Goal: Information Seeking & Learning: Learn about a topic

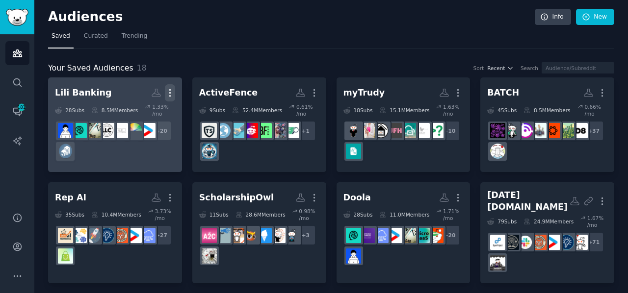
click at [168, 94] on icon "button" at bounding box center [170, 93] width 10 height 10
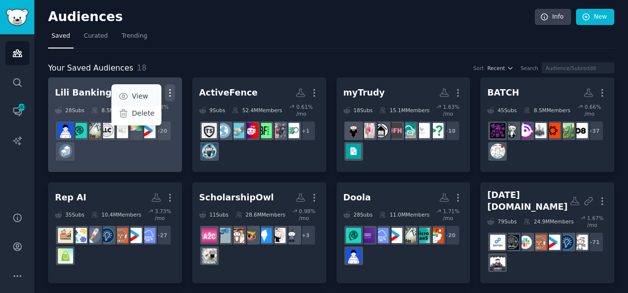
click at [137, 95] on p "View" at bounding box center [140, 96] width 16 height 10
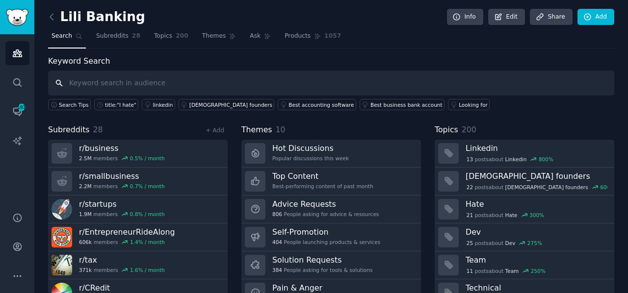
click at [126, 82] on input "text" at bounding box center [331, 83] width 566 height 25
type input "accounting"
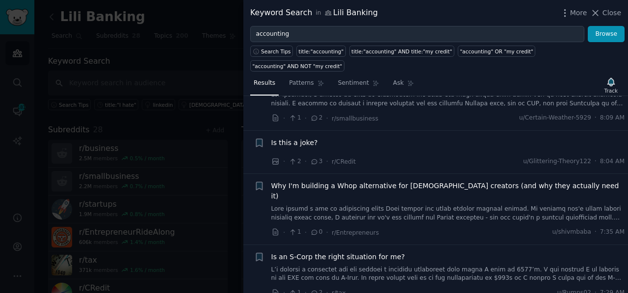
scroll to position [107, 0]
